Goal: Task Accomplishment & Management: Understand process/instructions

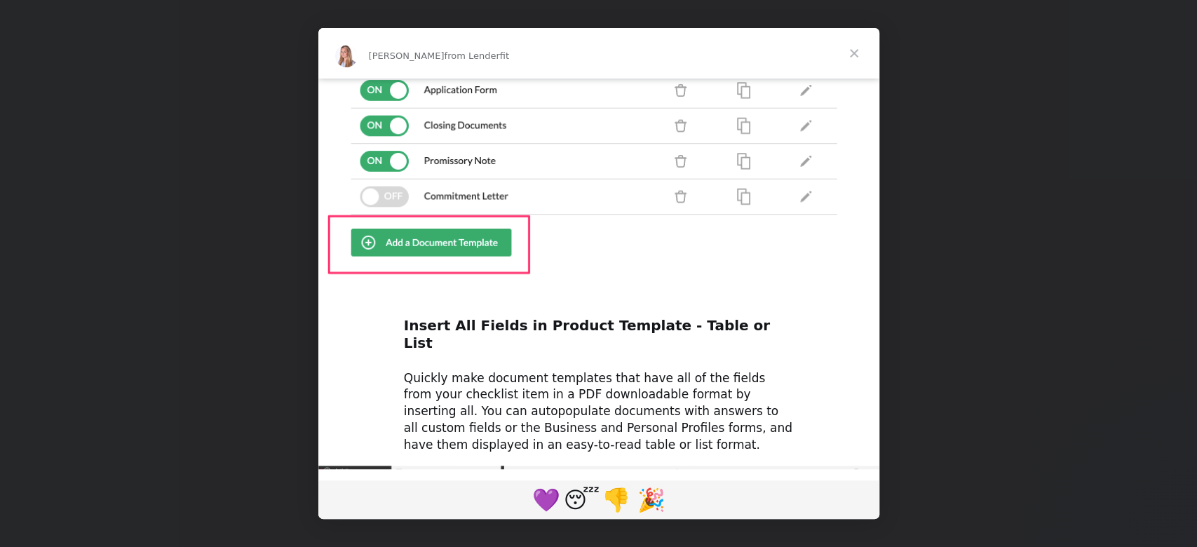
scroll to position [397, 0]
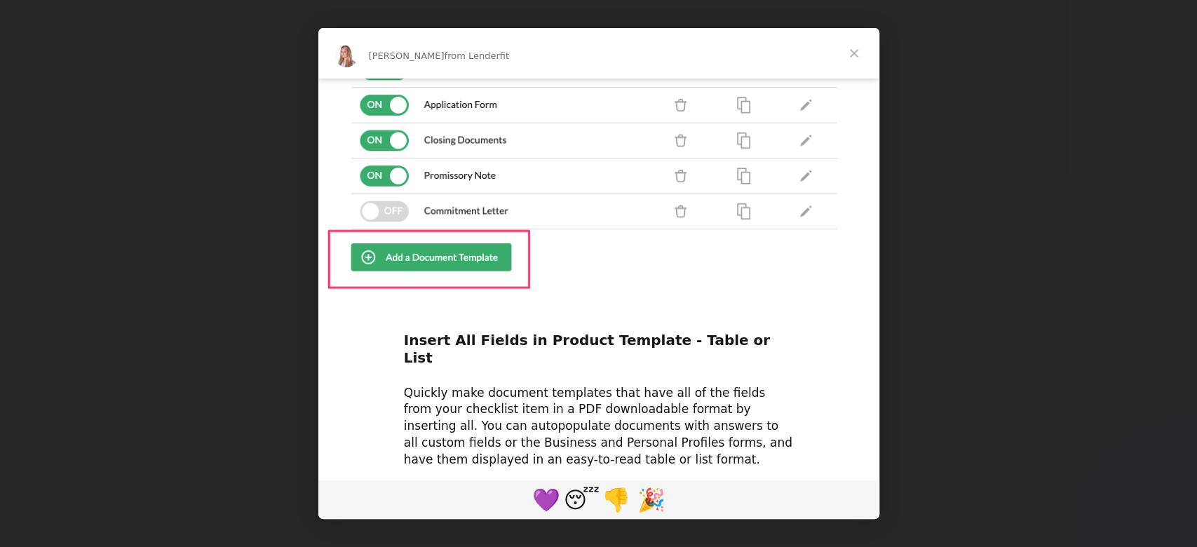
click at [856, 51] on span "Close" at bounding box center [854, 53] width 50 height 50
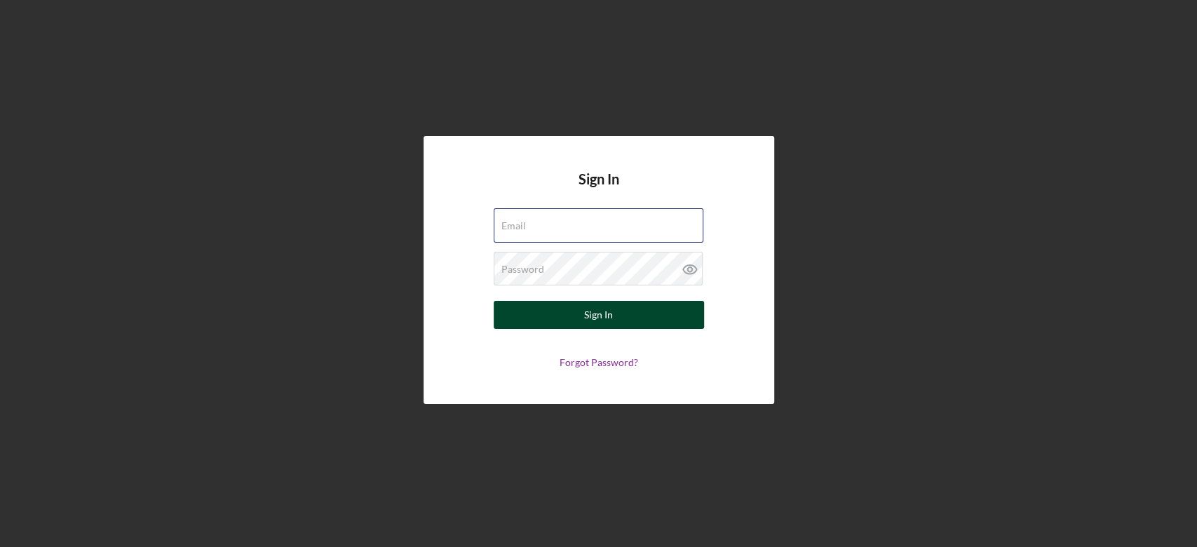
type input "[EMAIL_ADDRESS][DOMAIN_NAME]"
click at [611, 318] on button "Sign In" at bounding box center [599, 315] width 210 height 28
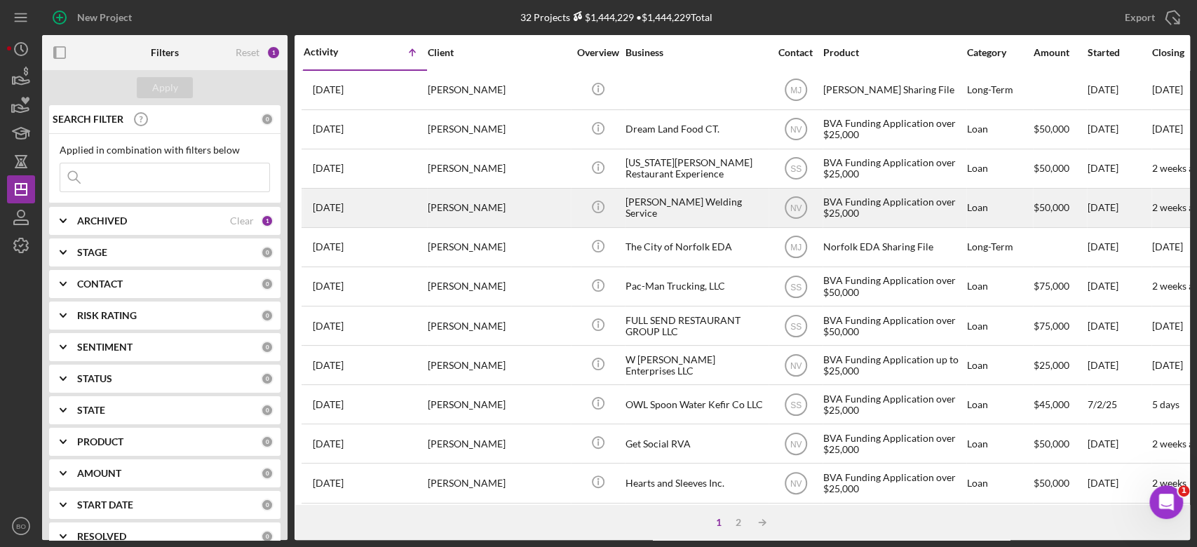
click at [482, 192] on div "[PERSON_NAME]" at bounding box center [498, 207] width 140 height 37
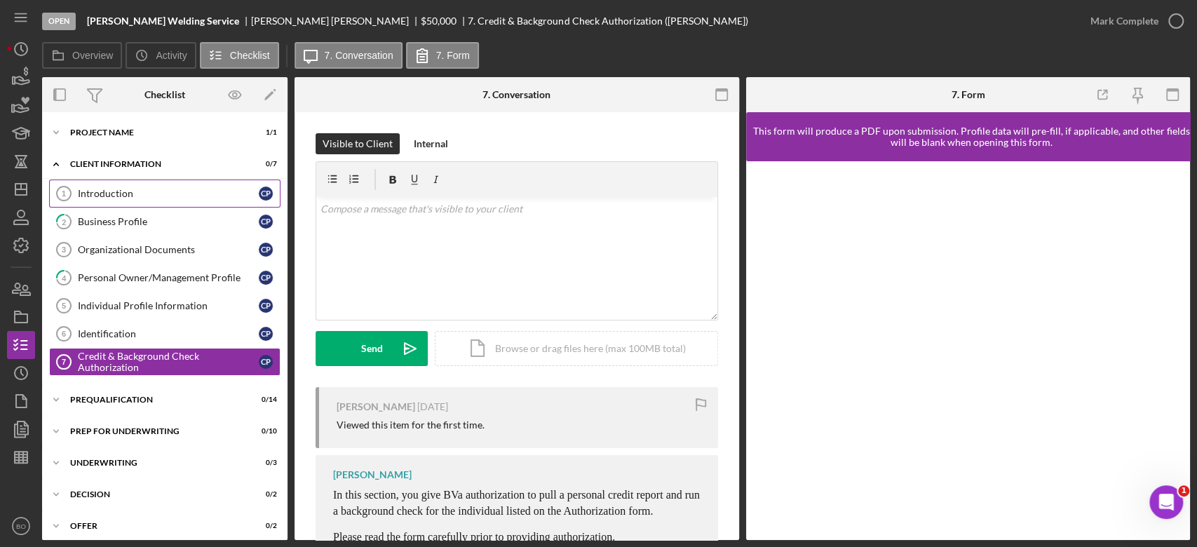
click at [119, 190] on div "Introduction" at bounding box center [168, 193] width 181 height 11
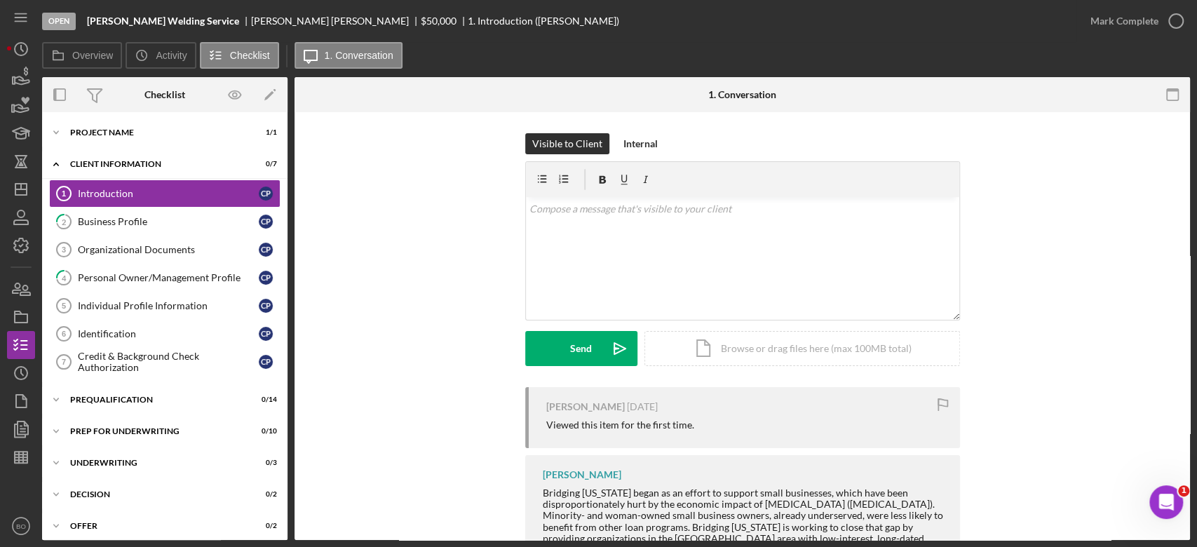
scroll to position [185, 0]
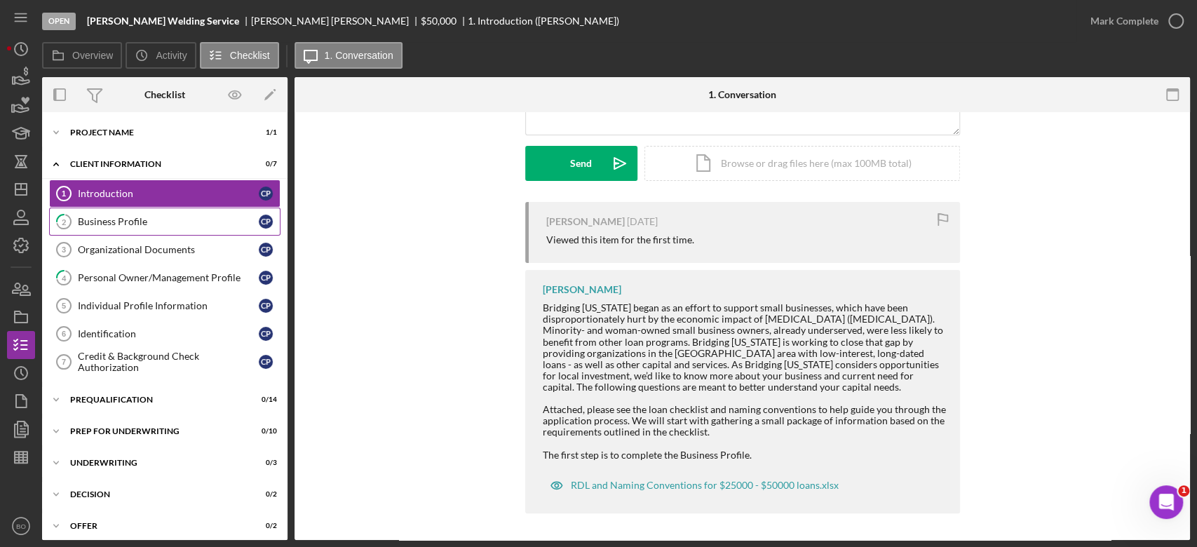
click at [168, 211] on link "2 Business Profile C P" at bounding box center [164, 222] width 231 height 28
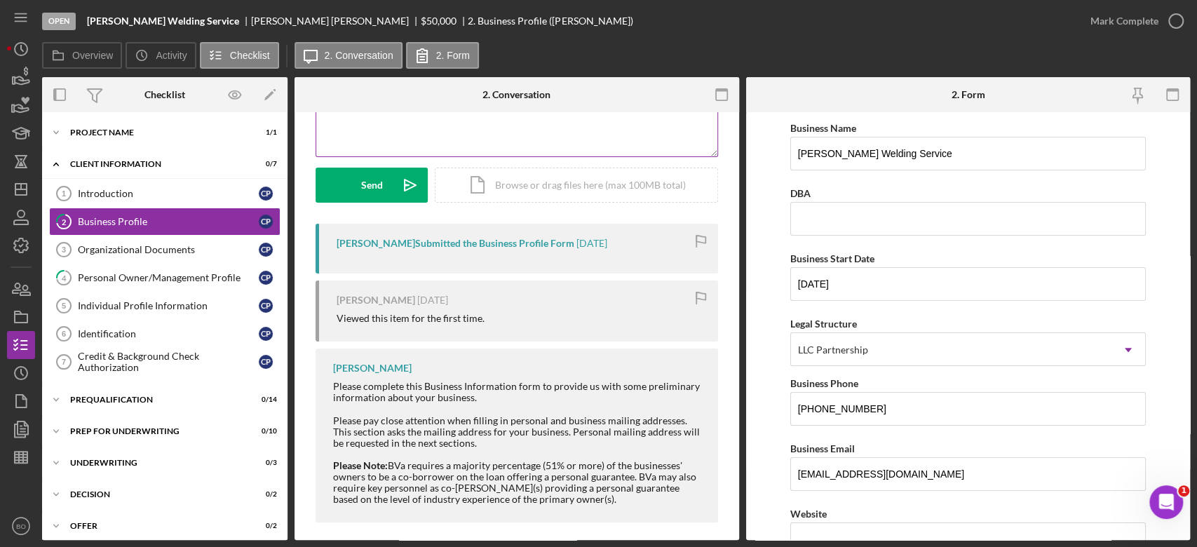
scroll to position [174, 0]
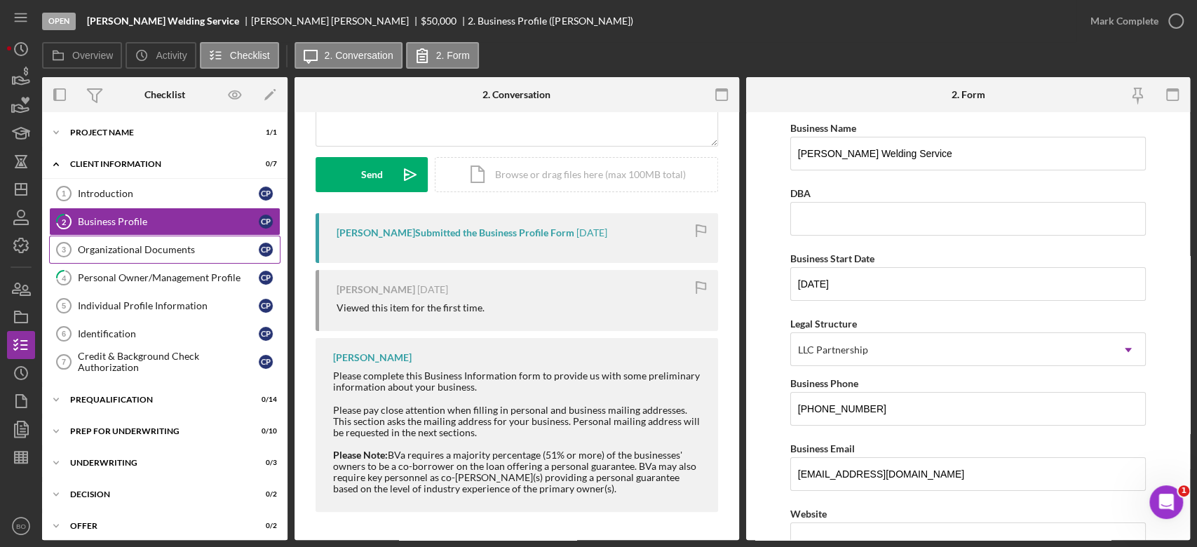
click at [138, 246] on div "Organizational Documents" at bounding box center [168, 249] width 181 height 11
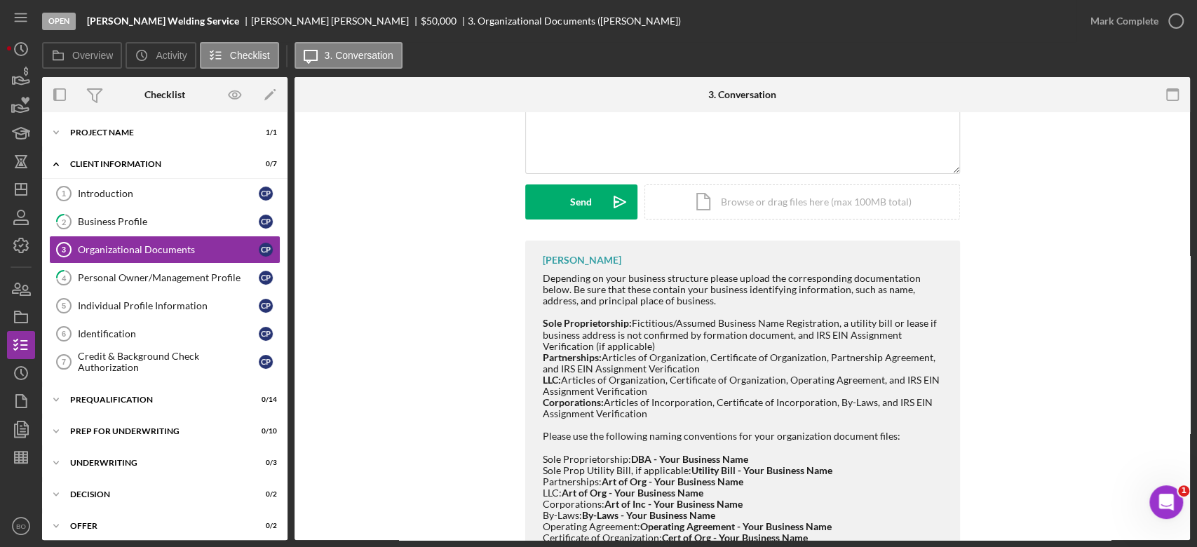
scroll to position [149, 0]
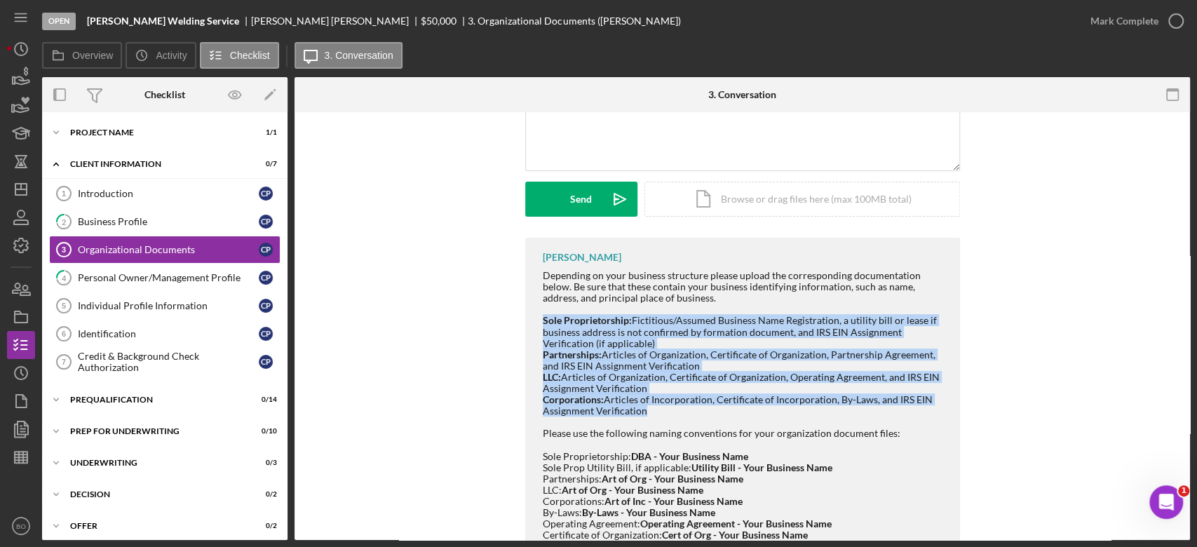
drag, startPoint x: 543, startPoint y: 322, endPoint x: 645, endPoint y: 414, distance: 137.0
click at [645, 414] on div "Depending on your business structure please upload the corresponding documentat…" at bounding box center [744, 354] width 403 height 169
copy div "Sole Proprietorship: Fictitious/Assumed Business Name Registration, a utility b…"
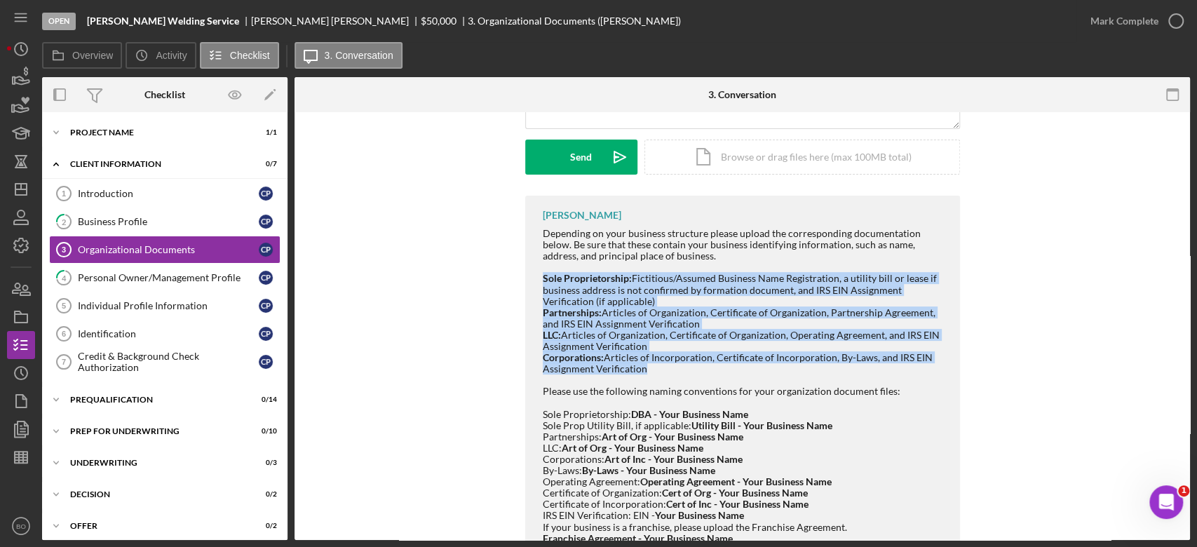
scroll to position [196, 0]
